Goal: Navigation & Orientation: Find specific page/section

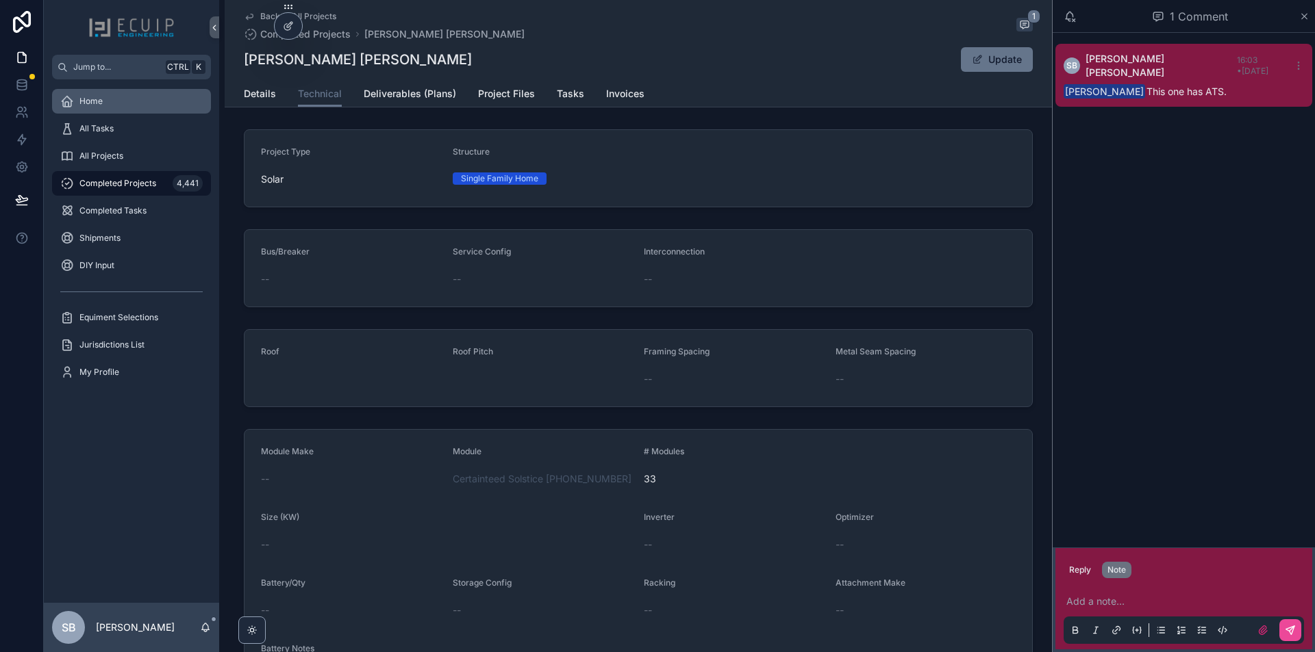
click at [129, 102] on div "Home" at bounding box center [131, 101] width 142 height 22
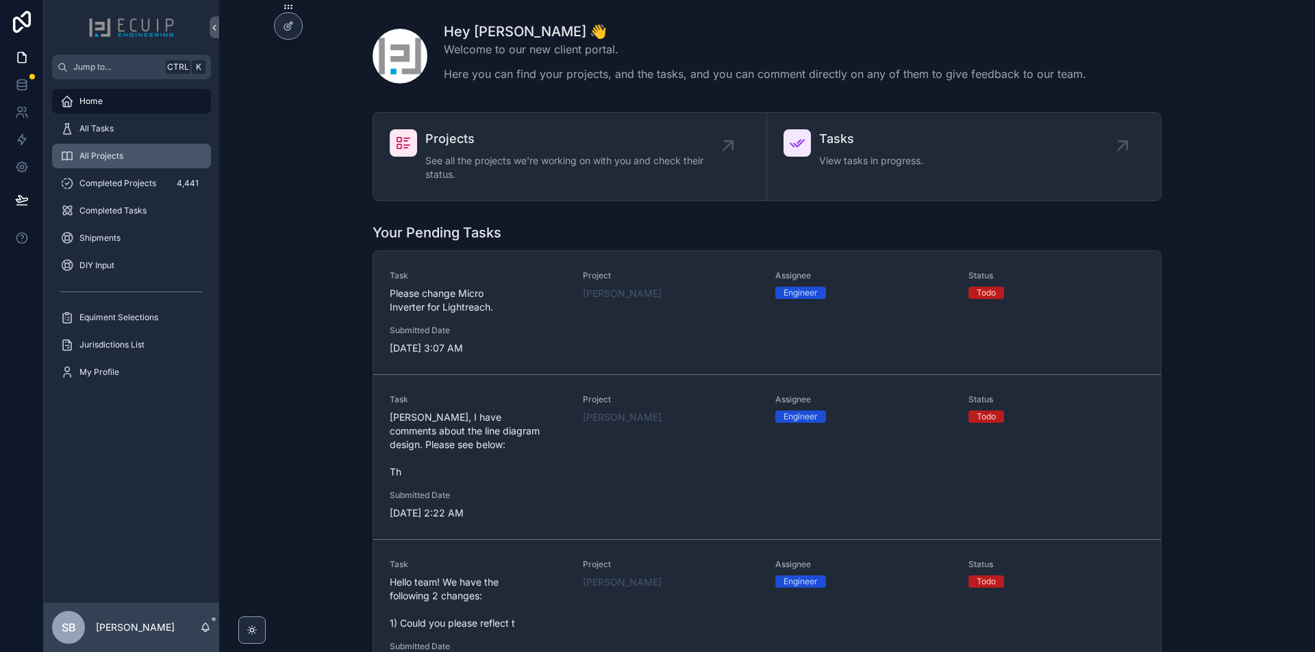
click at [106, 150] on div "All Projects" at bounding box center [131, 156] width 142 height 22
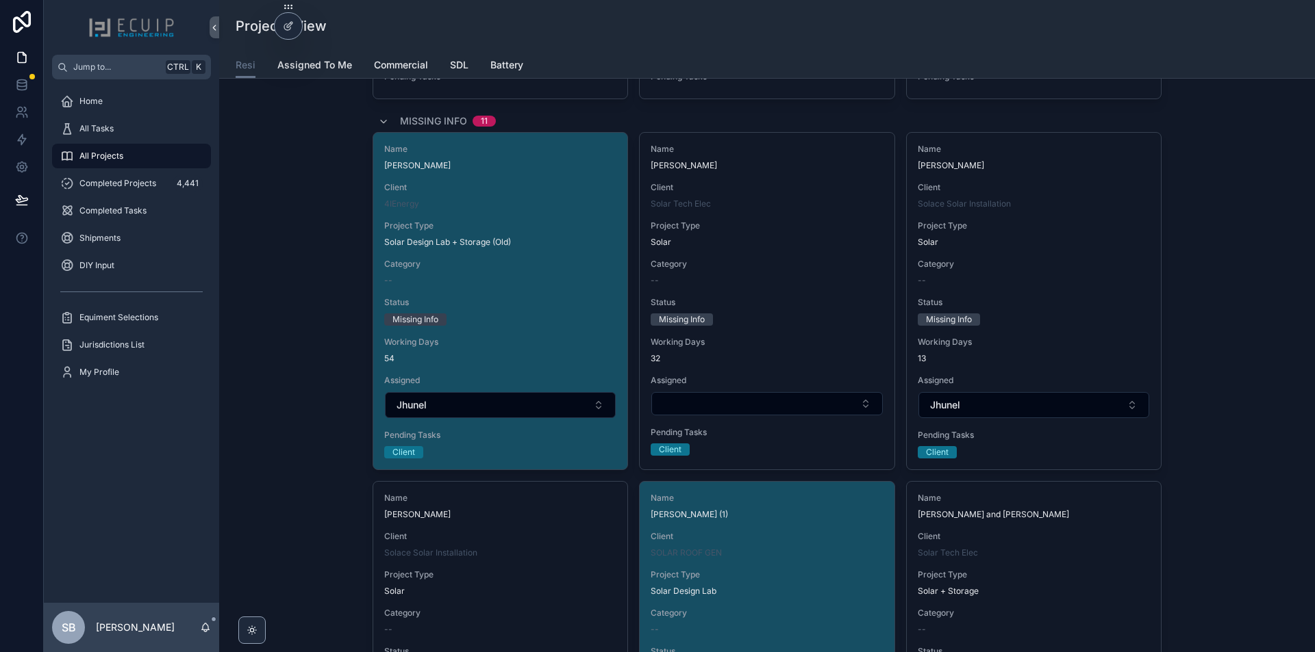
scroll to position [3766, 0]
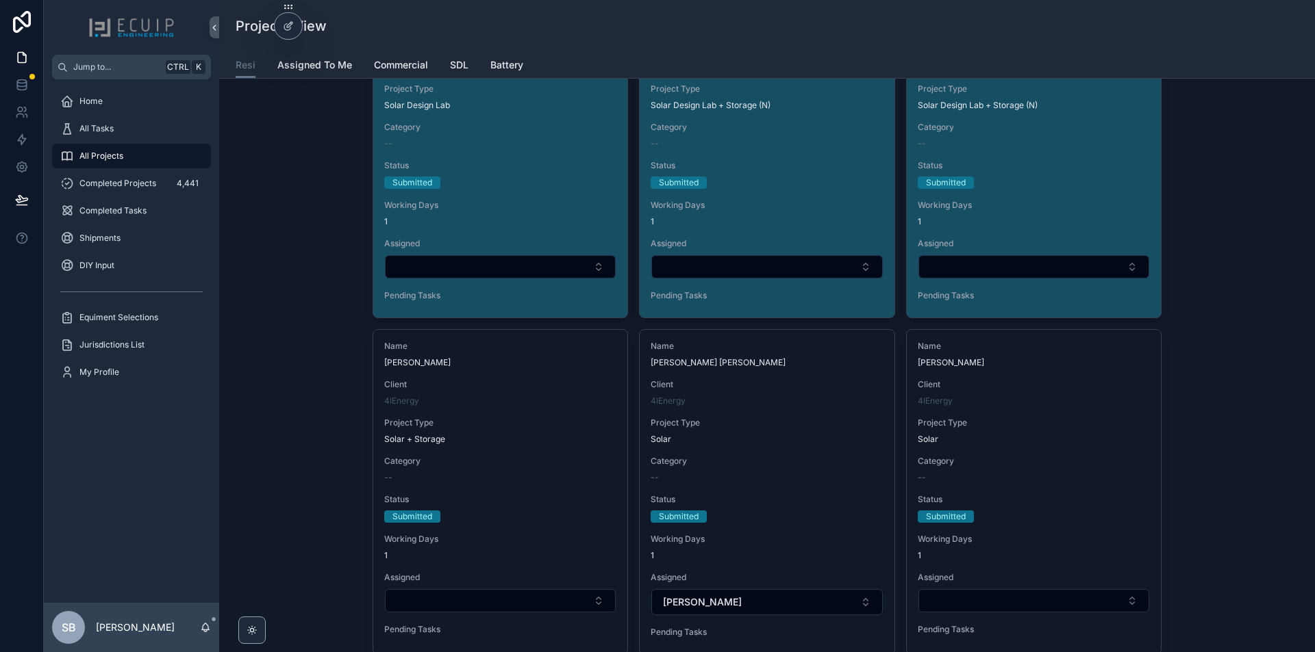
scroll to position [2225, 0]
